Goal: Task Accomplishment & Management: Manage account settings

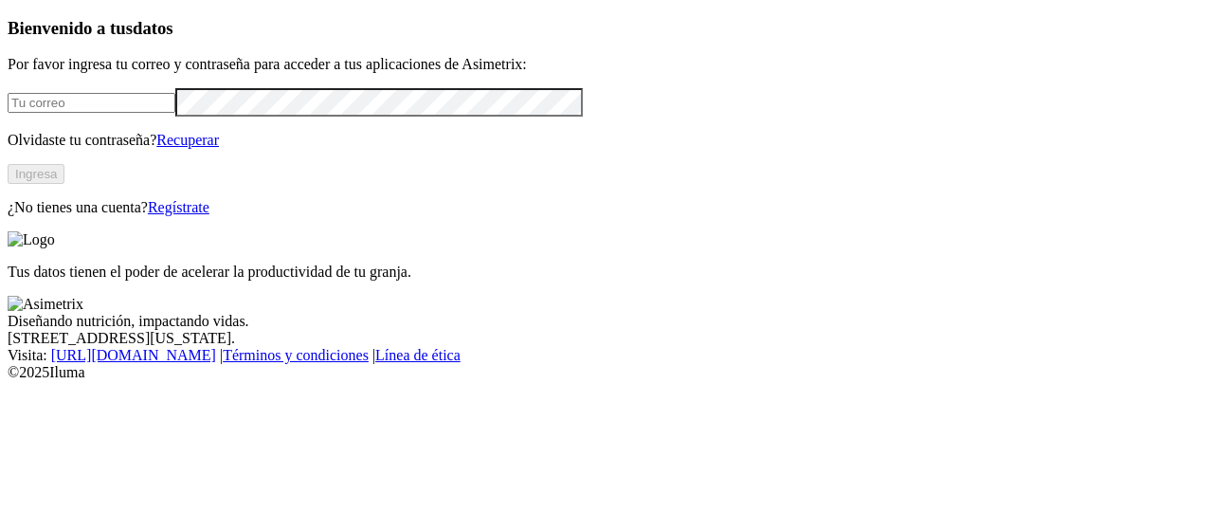
click at [175, 113] on input "email" at bounding box center [92, 103] width 168 height 20
paste input "luis.cayambe@sancamilo.com.ec"
type input "luis.cayambe@sancamilo.com.ec"
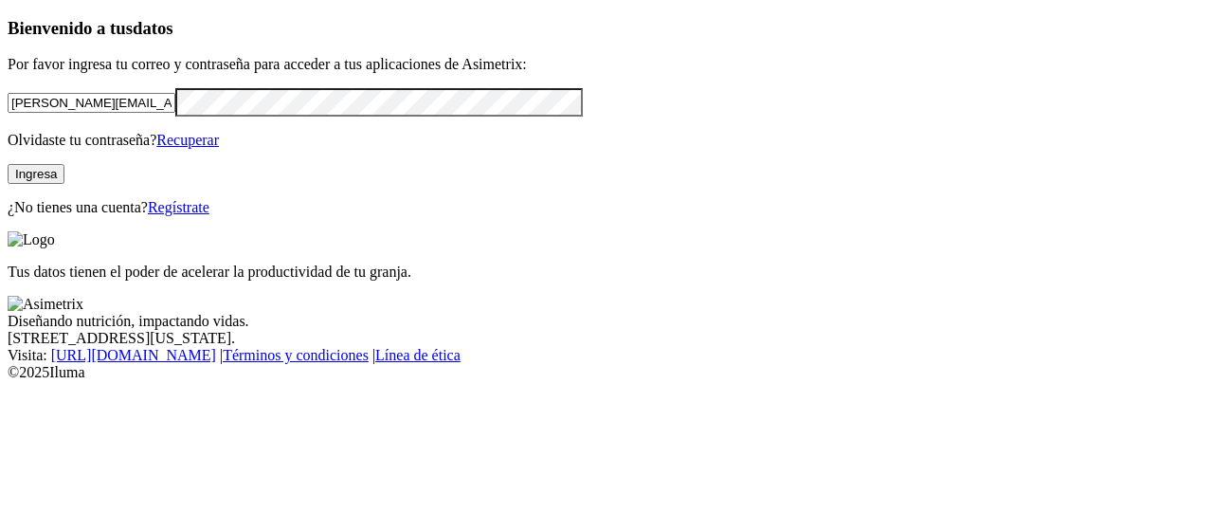
click at [64, 184] on button "Ingresa" at bounding box center [36, 174] width 57 height 20
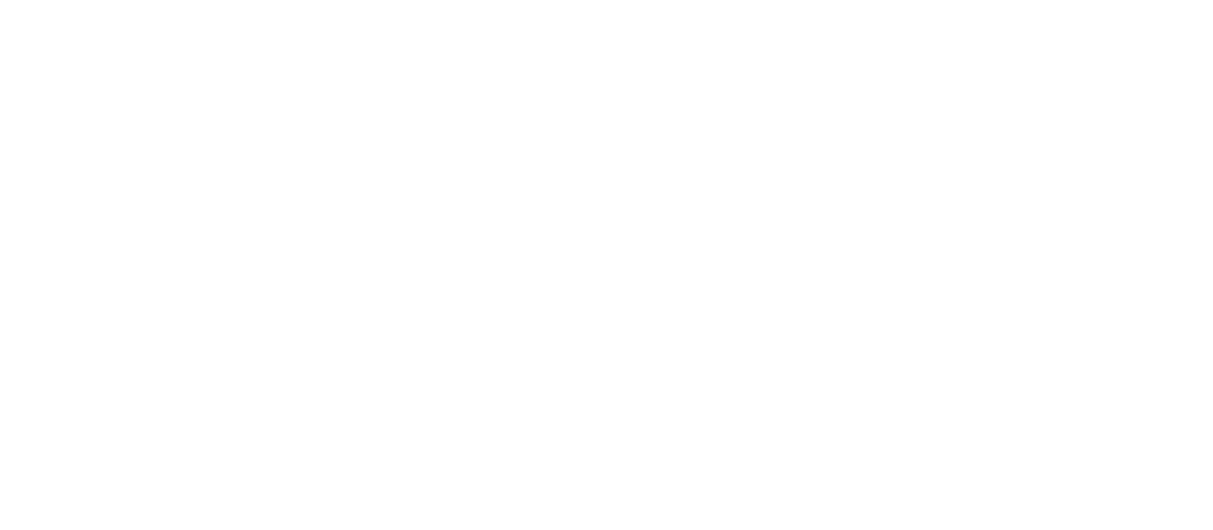
drag, startPoint x: 386, startPoint y: 177, endPoint x: 386, endPoint y: 245, distance: 68.2
